Goal: Find specific page/section: Find specific page/section

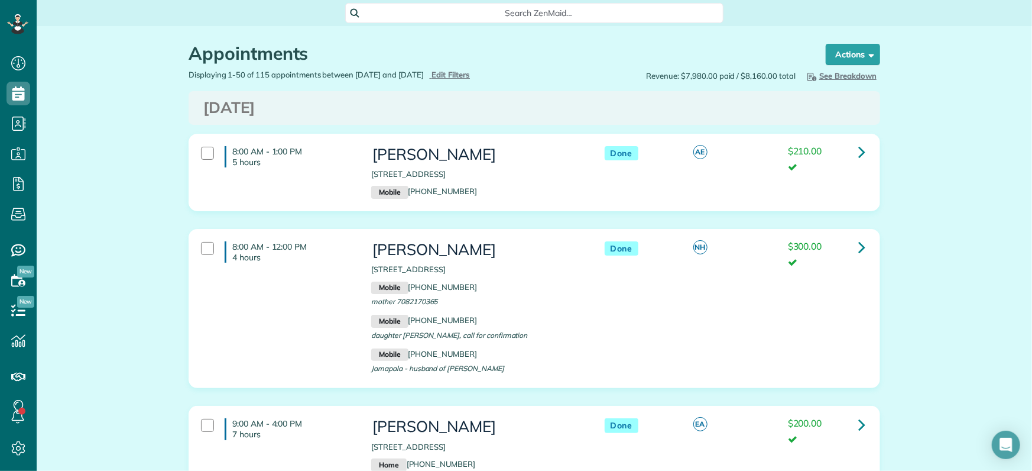
scroll to position [5, 5]
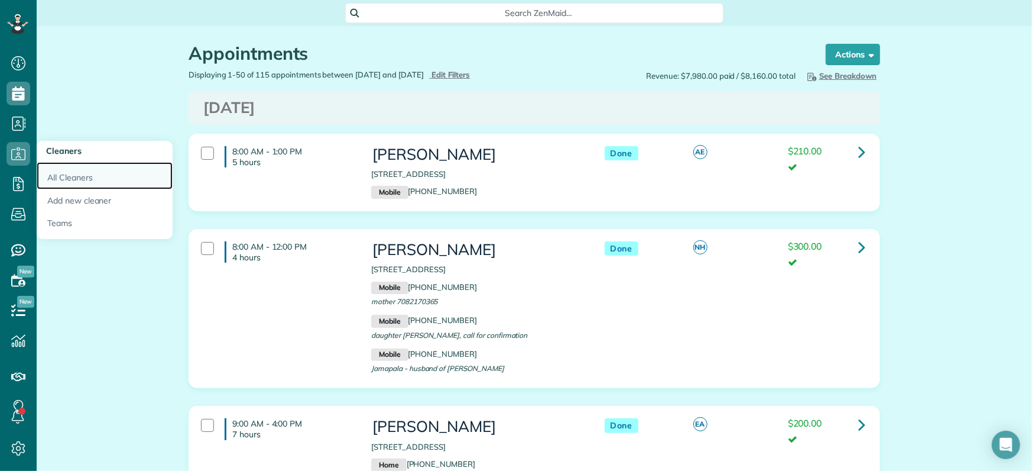
click at [70, 176] on link "All Cleaners" at bounding box center [105, 175] width 136 height 27
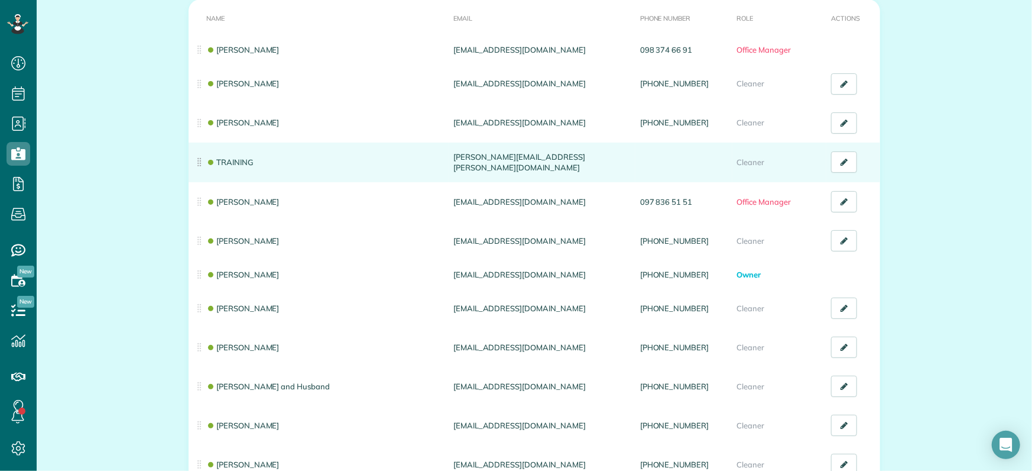
scroll to position [148, 0]
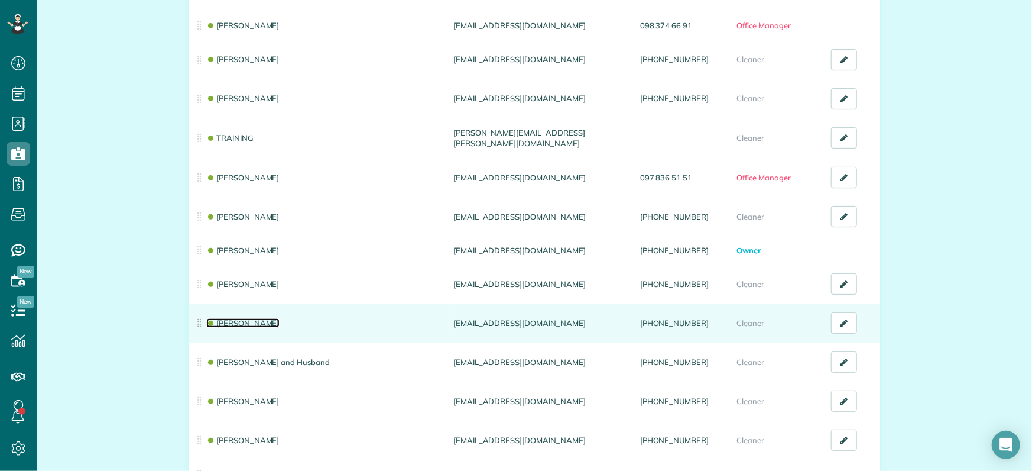
click at [242, 323] on link "[PERSON_NAME]" at bounding box center [242, 322] width 73 height 9
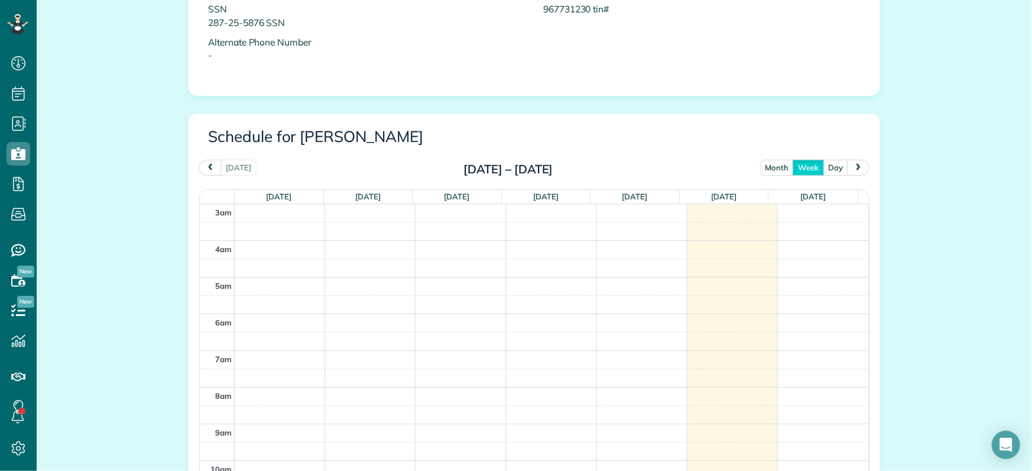
scroll to position [517, 0]
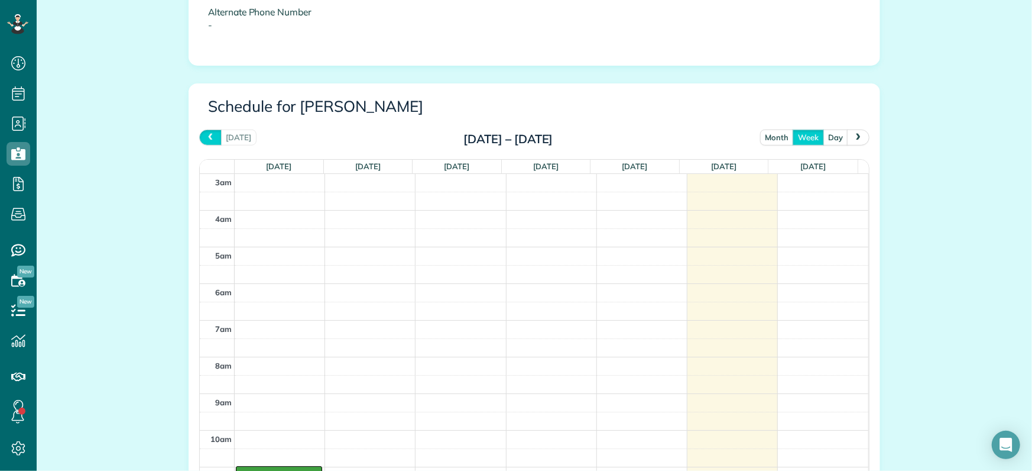
click at [207, 133] on span "prev" at bounding box center [210, 137] width 9 height 8
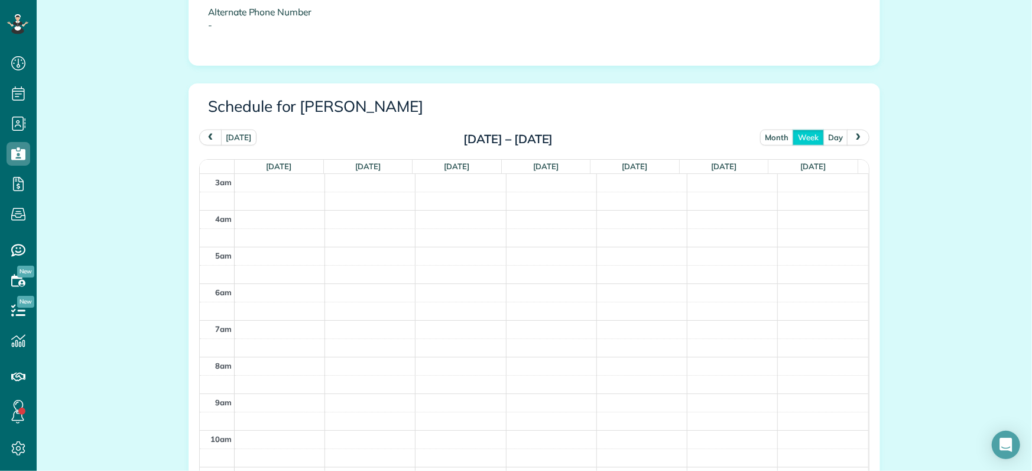
scroll to position [147, 0]
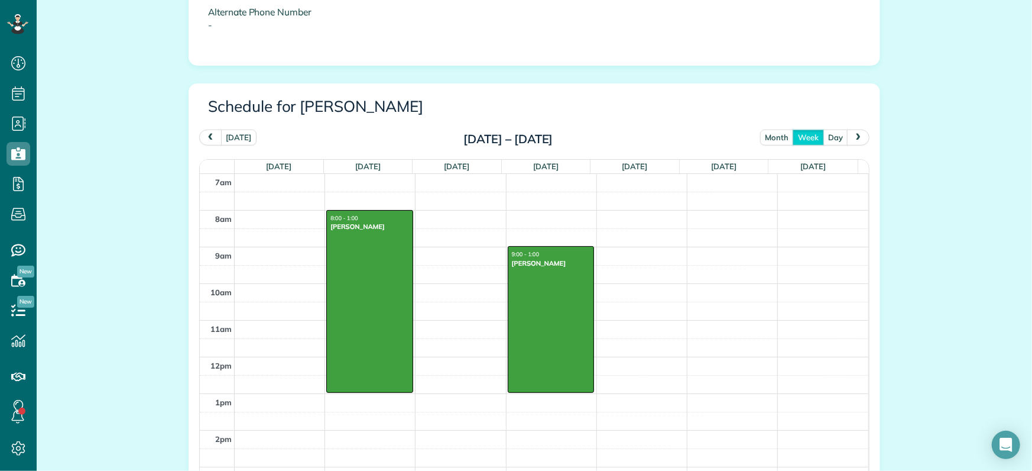
click at [206, 133] on span "prev" at bounding box center [210, 137] width 9 height 8
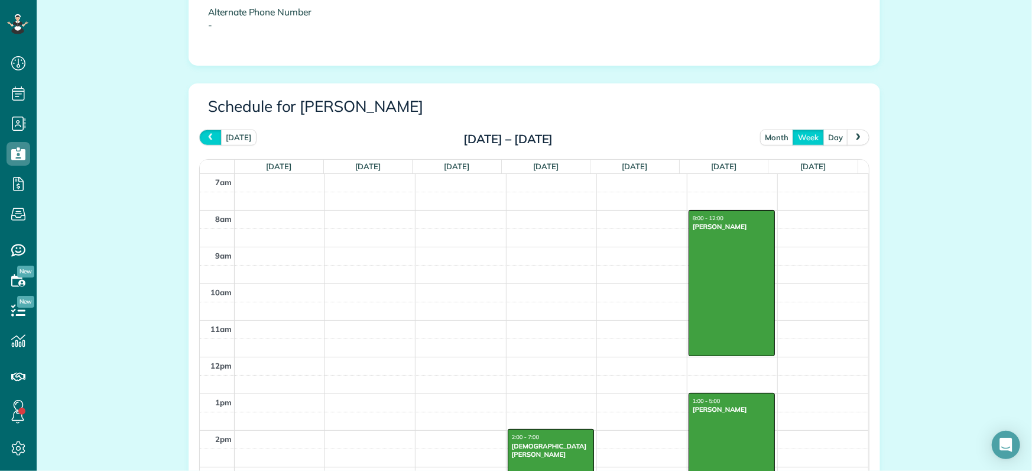
click at [206, 133] on span "prev" at bounding box center [210, 137] width 9 height 8
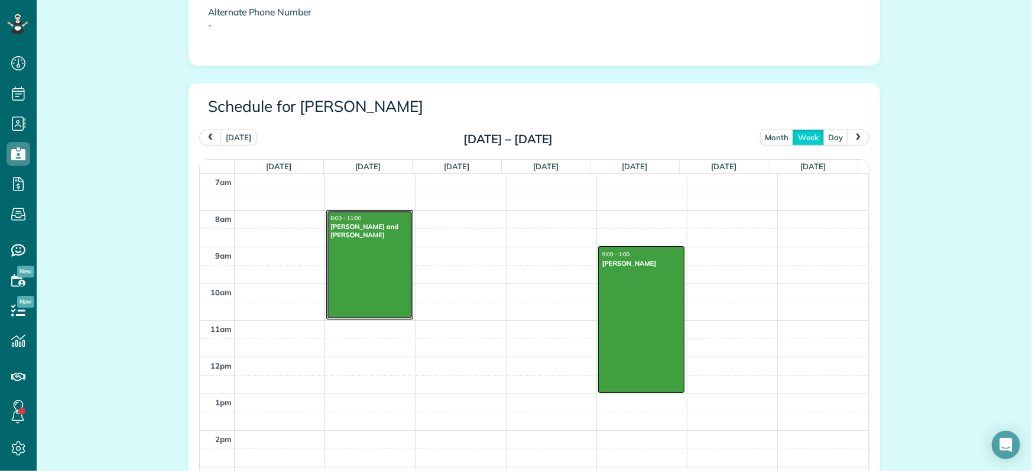
click at [370, 252] on div at bounding box center [369, 265] width 85 height 108
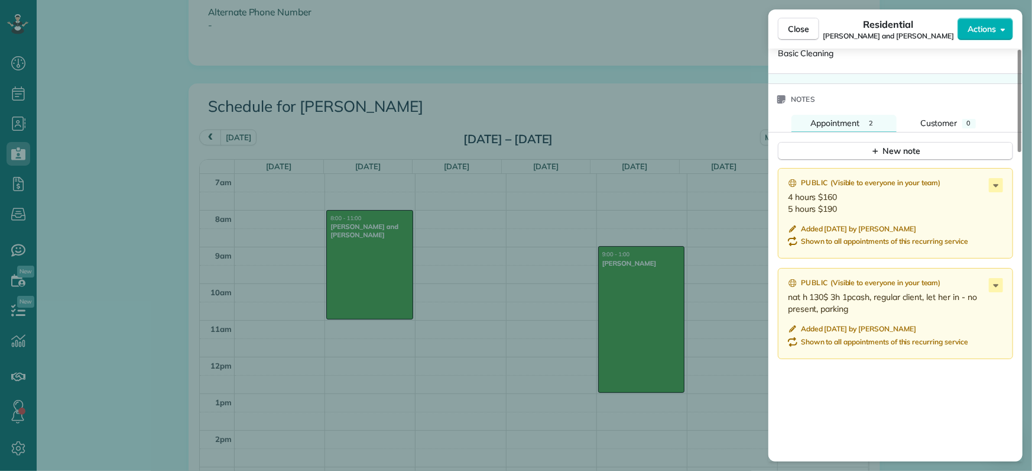
scroll to position [1242, 0]
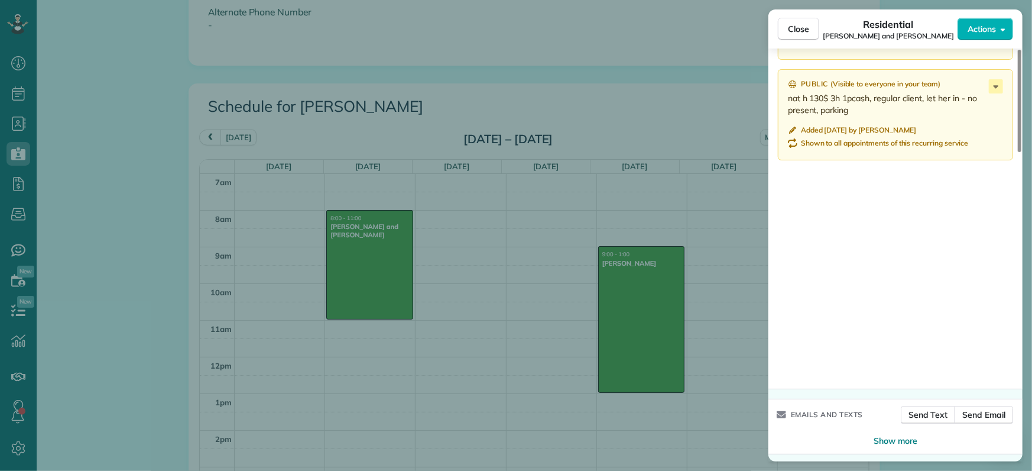
click at [645, 322] on div "Close Residential [PERSON_NAME] and [PERSON_NAME] Actions Status Done [PERSON_N…" at bounding box center [516, 235] width 1032 height 471
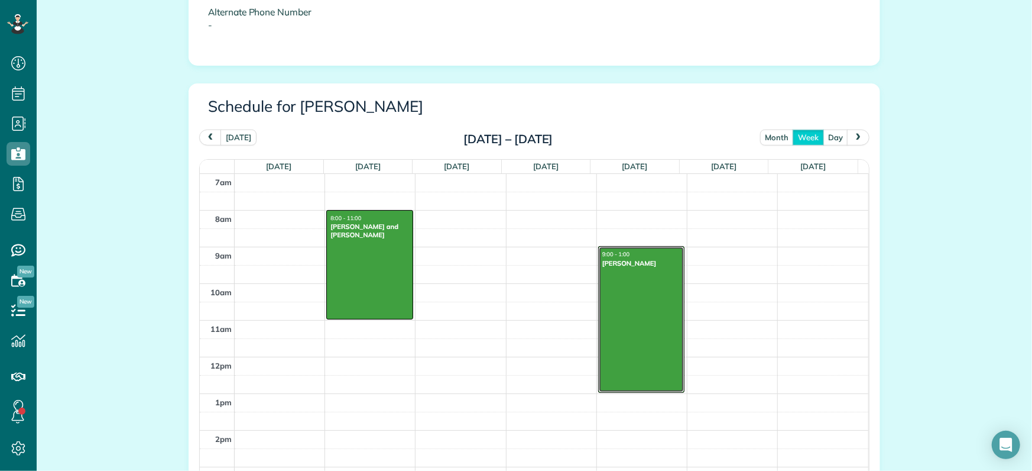
click at [645, 322] on div at bounding box center [641, 319] width 85 height 145
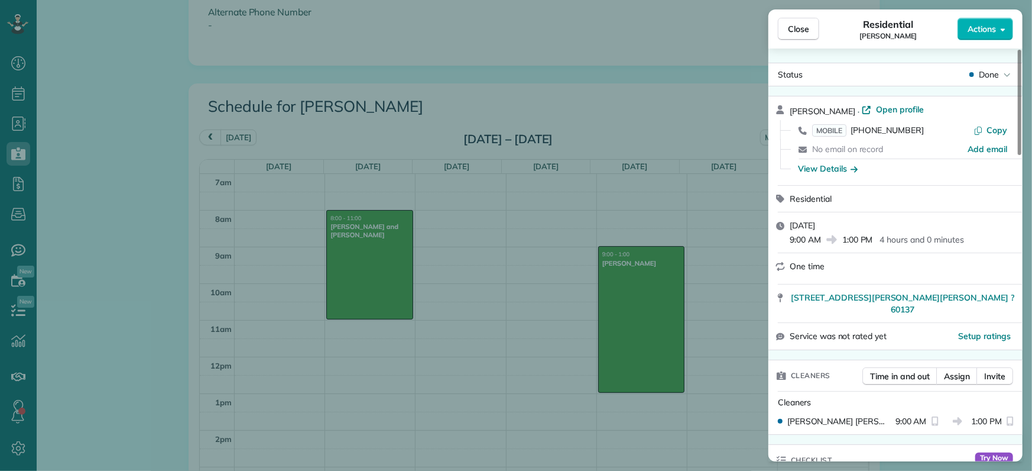
click at [82, 339] on div "Close Residential [PERSON_NAME] Actions Status Done [PERSON_NAME] · Open profil…" at bounding box center [516, 235] width 1032 height 471
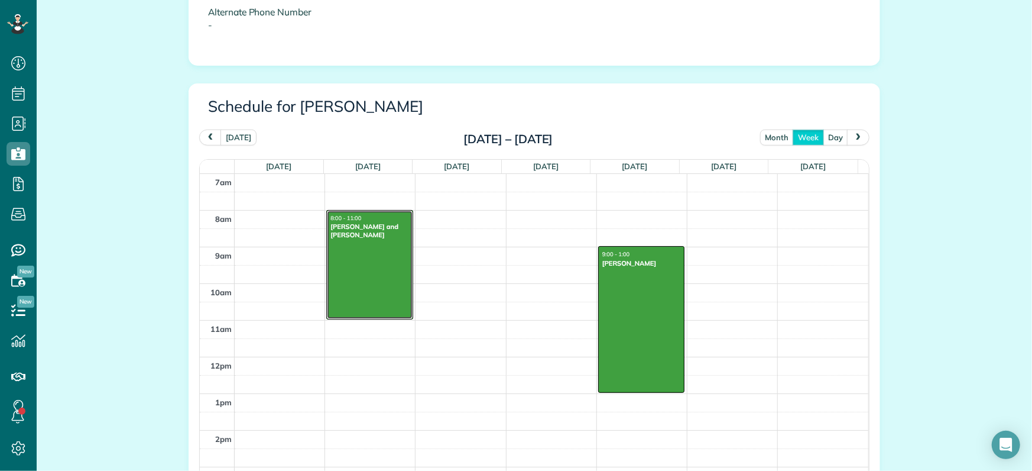
click at [371, 278] on div at bounding box center [369, 265] width 85 height 108
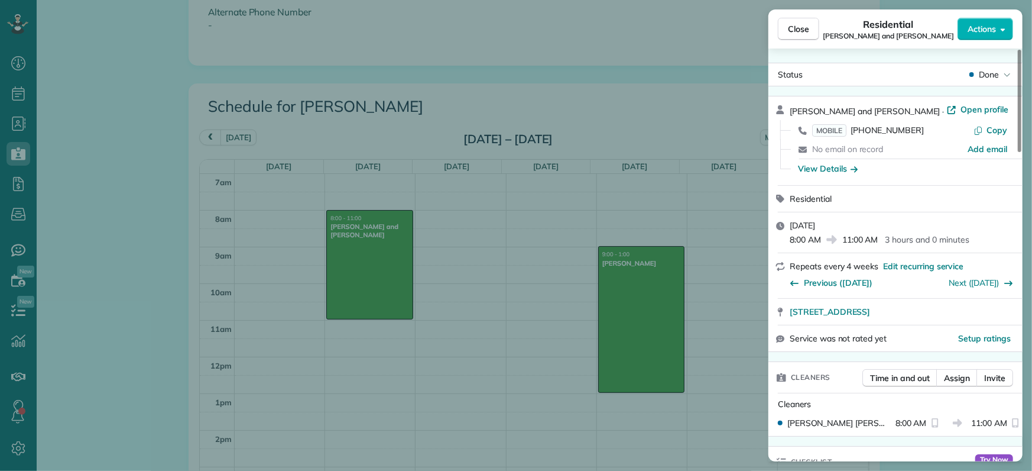
click at [391, 268] on div "Close Residential [PERSON_NAME] and [PERSON_NAME] Actions Status Done [PERSON_N…" at bounding box center [516, 235] width 1032 height 471
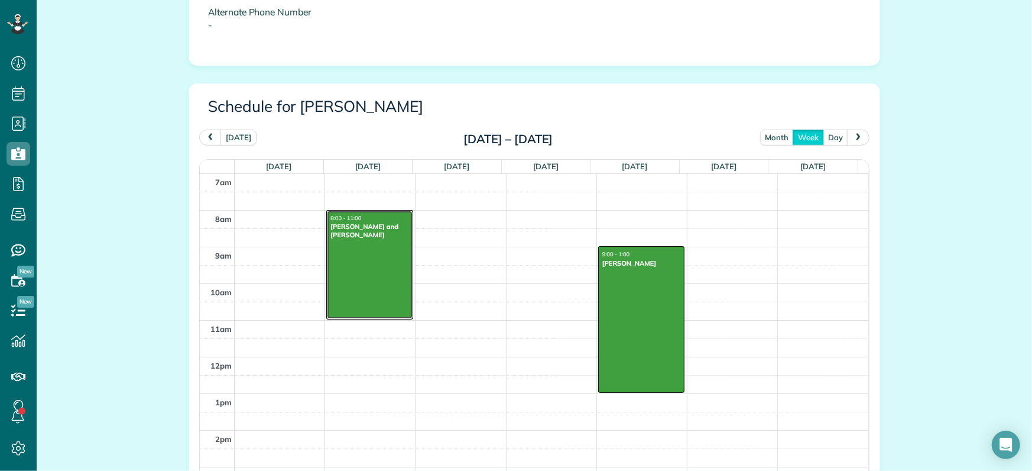
click at [380, 268] on div at bounding box center [369, 265] width 85 height 108
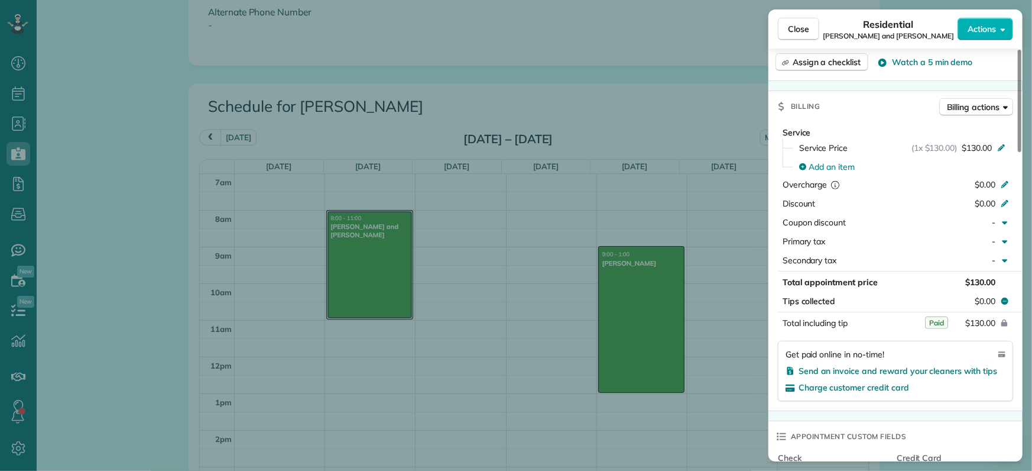
scroll to position [445, 0]
